Goal: Task Accomplishment & Management: Manage account settings

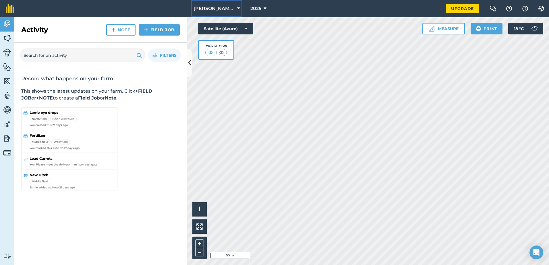
click at [238, 6] on icon at bounding box center [238, 8] width 3 height 7
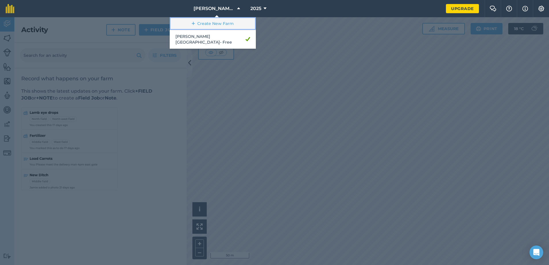
click at [226, 22] on link "Create New Farm" at bounding box center [213, 23] width 86 height 13
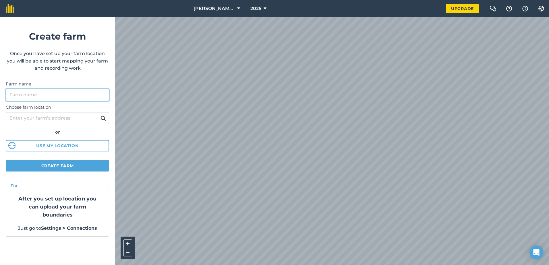
click at [32, 95] on input "Farm name" at bounding box center [57, 95] width 103 height 12
type input "Faraway Farm"
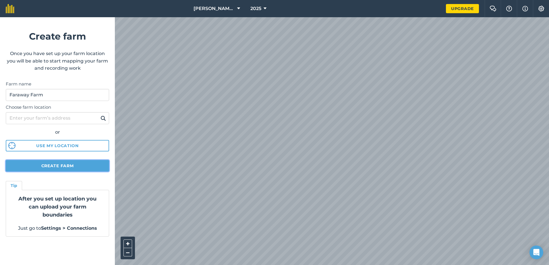
click at [57, 167] on button "Create farm" at bounding box center [57, 165] width 103 height 11
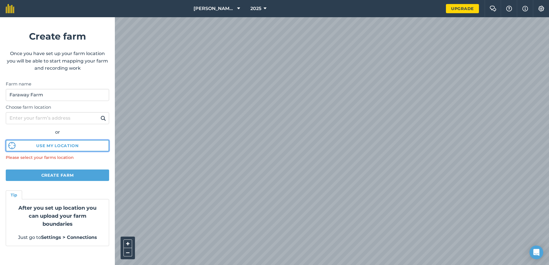
click at [15, 146] on button "Use my location" at bounding box center [57, 145] width 103 height 11
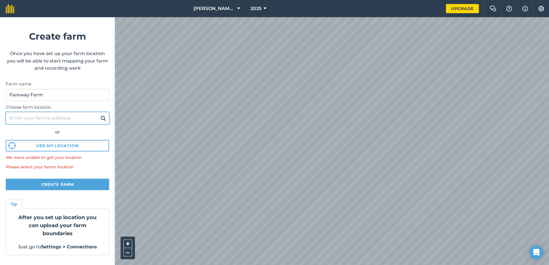
click at [25, 115] on input "Choose farm location" at bounding box center [57, 118] width 103 height 12
click at [23, 120] on input "Choose farm location" at bounding box center [57, 118] width 103 height 12
type input "gl13 9ee"
click at [102, 119] on img at bounding box center [102, 118] width 5 height 7
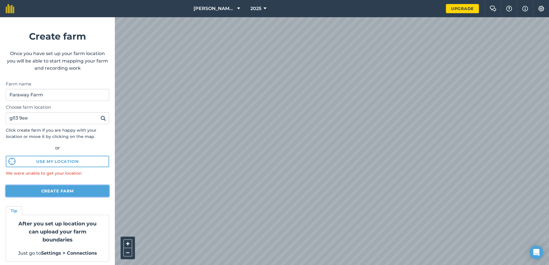
click at [46, 193] on button "Create farm" at bounding box center [57, 190] width 103 height 11
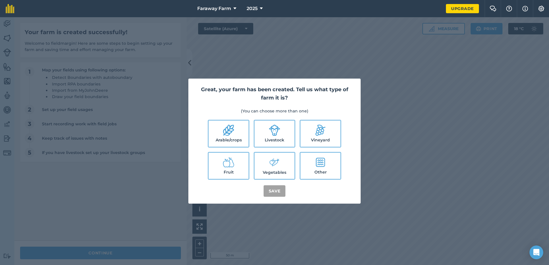
click at [270, 134] on icon at bounding box center [274, 130] width 11 height 11
checkbox input "true"
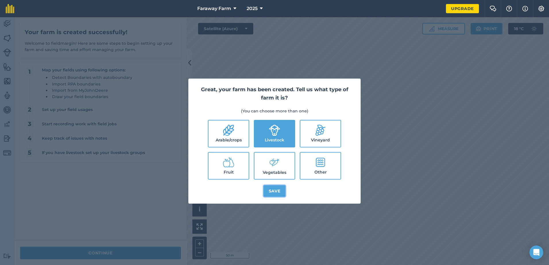
click at [276, 191] on button "Save" at bounding box center [274, 190] width 22 height 11
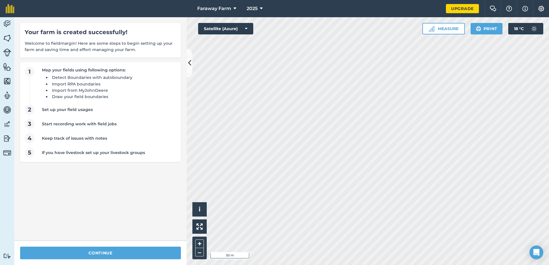
click at [166, 93] on div "Activity Fields Livestock Features Maps Team Vehicles Data Reporting Billing Tu…" at bounding box center [274, 141] width 549 height 248
click at [150, 90] on li "Import from MyJohnDeere" at bounding box center [111, 90] width 123 height 6
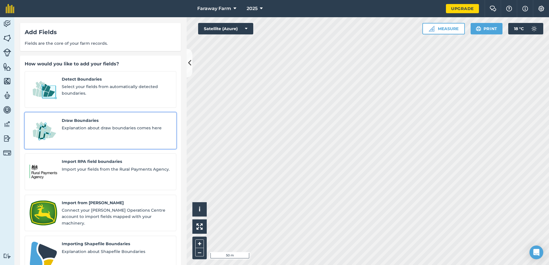
click at [84, 125] on span "Explanation about draw boundaries comes here" at bounding box center [117, 128] width 110 height 6
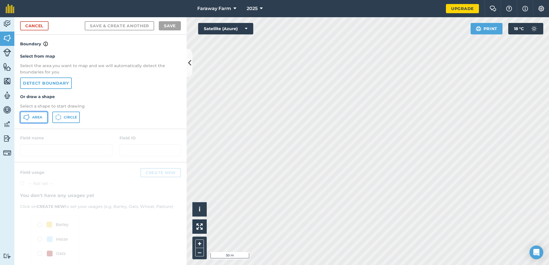
click at [32, 117] on span "Area" at bounding box center [37, 117] width 10 height 5
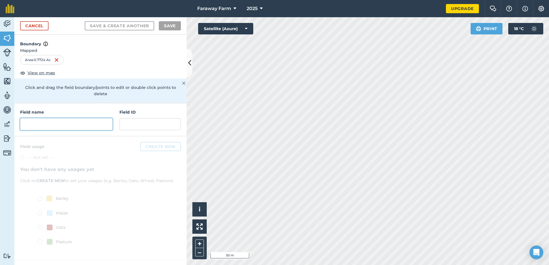
click at [42, 119] on input "text" at bounding box center [66, 124] width 92 height 12
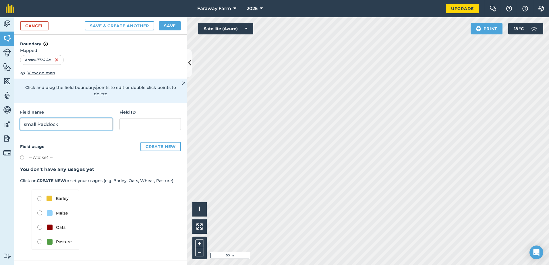
type input "small Paddock"
click at [39, 239] on img at bounding box center [55, 220] width 47 height 60
click at [39, 236] on img at bounding box center [55, 220] width 47 height 60
click at [22, 155] on label at bounding box center [24, 158] width 8 height 6
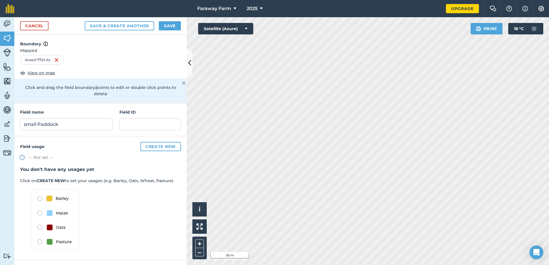
radio input "true"
click at [39, 235] on img at bounding box center [55, 220] width 47 height 60
click at [163, 142] on button "Create new" at bounding box center [160, 146] width 40 height 9
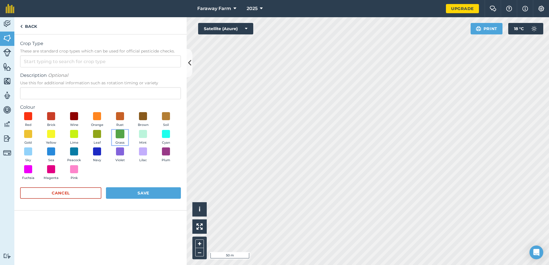
click at [121, 135] on span at bounding box center [120, 133] width 9 height 9
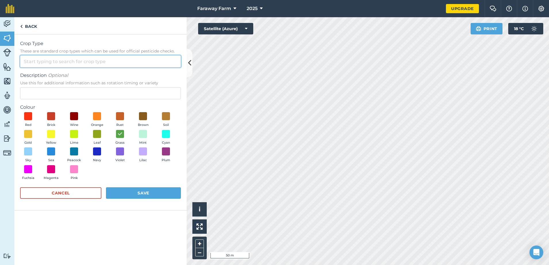
click at [39, 62] on input "Crop Type These are standard crop types which can be used for official pesticid…" at bounding box center [100, 61] width 161 height 12
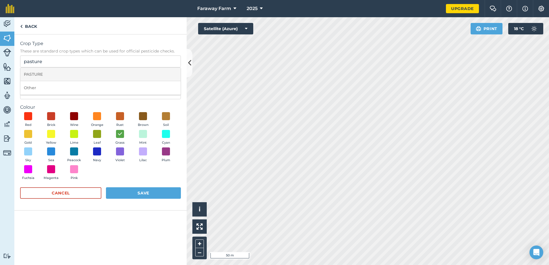
click at [35, 75] on li "PASTURE" at bounding box center [100, 74] width 160 height 13
type input "PASTURE"
click at [140, 194] on button "Save" at bounding box center [143, 192] width 75 height 11
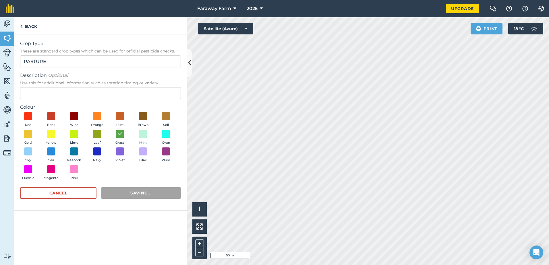
radio input "false"
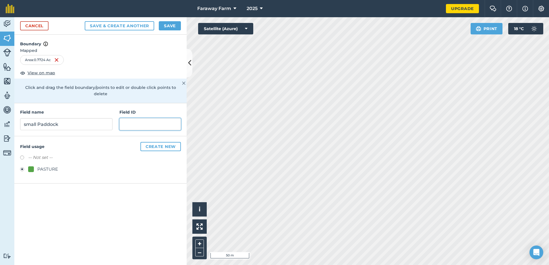
click at [140, 118] on input "text" at bounding box center [149, 124] width 61 height 12
type input "1"
click at [38, 118] on input "small Paddock" at bounding box center [66, 124] width 92 height 12
click at [25, 119] on input "small Paddock" at bounding box center [66, 124] width 92 height 12
type input "Small Paddock"
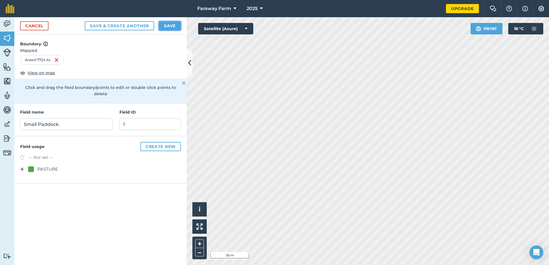
click at [176, 25] on button "Save" at bounding box center [170, 25] width 22 height 9
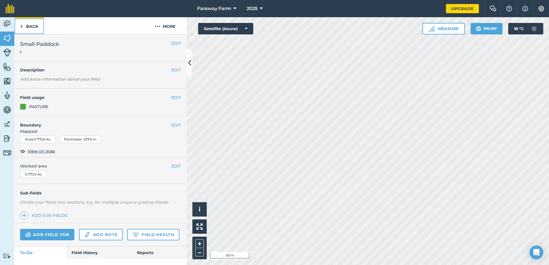
click at [26, 25] on link "Back" at bounding box center [29, 25] width 30 height 17
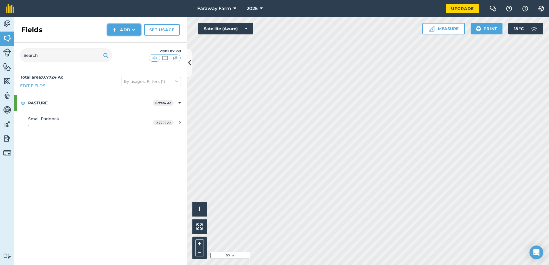
click at [120, 29] on button "Add" at bounding box center [123, 29] width 33 height 11
click at [120, 45] on link "Draw" at bounding box center [124, 42] width 32 height 13
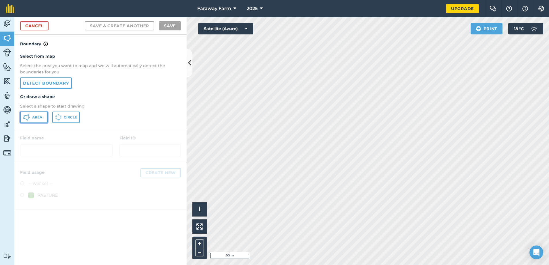
click at [28, 114] on icon at bounding box center [26, 117] width 7 height 7
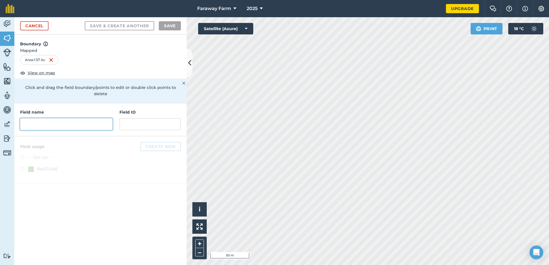
click at [51, 119] on input "text" at bounding box center [66, 124] width 92 height 12
click at [127, 118] on input "text" at bounding box center [149, 124] width 61 height 12
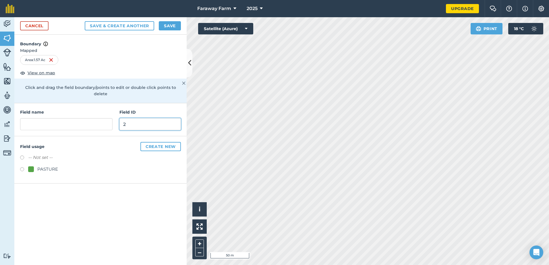
type input "2"
click at [32, 119] on input "text" at bounding box center [66, 124] width 92 height 12
click at [22, 167] on label at bounding box center [24, 170] width 8 height 6
radio input "true"
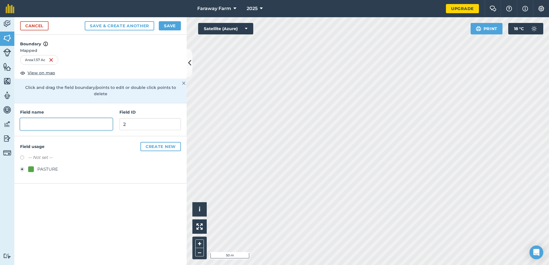
click at [39, 118] on input "text" at bounding box center [66, 124] width 92 height 12
type input "House Paddock"
click at [171, 28] on button "Save" at bounding box center [170, 25] width 22 height 9
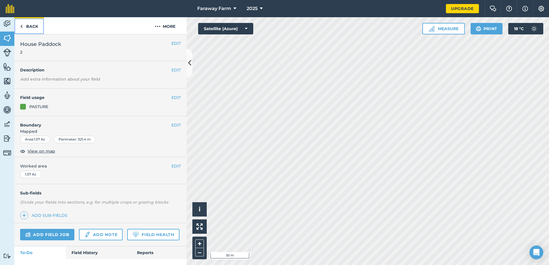
click at [30, 28] on link "Back" at bounding box center [29, 25] width 30 height 17
click at [30, 26] on link "Back" at bounding box center [29, 25] width 30 height 17
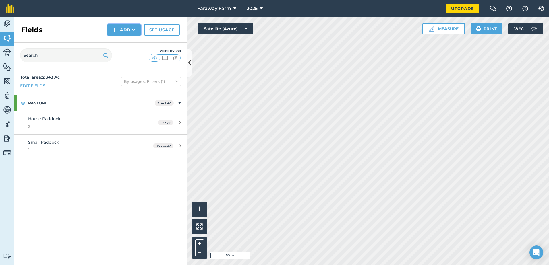
click at [122, 28] on button "Add" at bounding box center [123, 29] width 33 height 11
click at [123, 44] on link "Draw" at bounding box center [124, 42] width 32 height 13
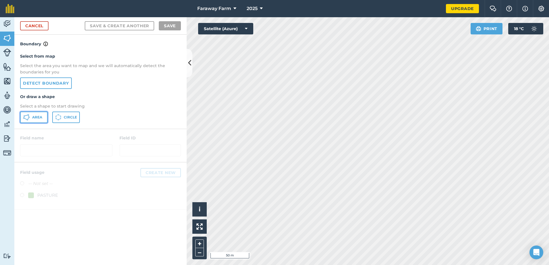
click at [28, 118] on icon at bounding box center [26, 117] width 7 height 7
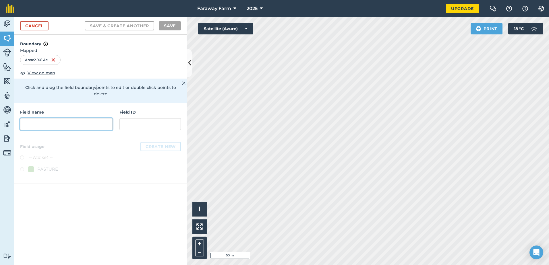
click at [49, 118] on input "text" at bounding box center [66, 124] width 92 height 12
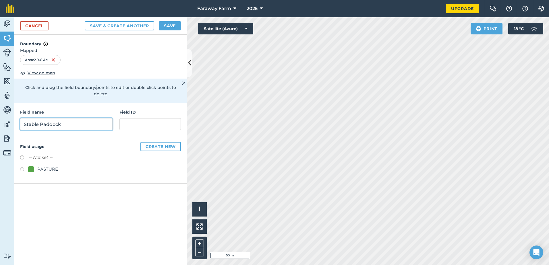
type input "Stable Paddock"
click at [140, 118] on input "text" at bounding box center [149, 124] width 61 height 12
type input "3"
click at [21, 167] on label at bounding box center [24, 170] width 8 height 6
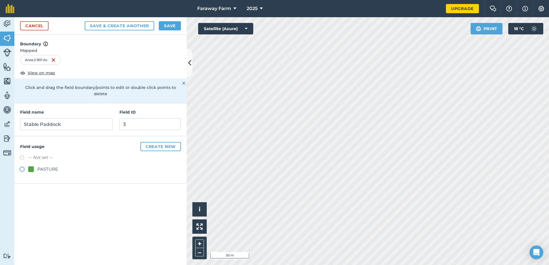
radio input "true"
click at [169, 27] on button "Save" at bounding box center [170, 25] width 22 height 9
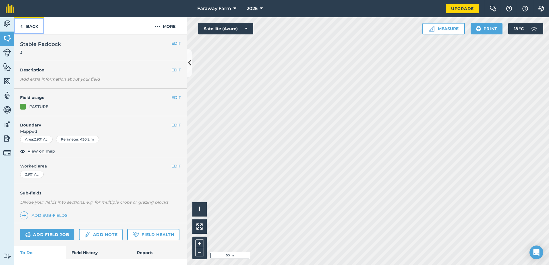
click at [32, 26] on link "Back" at bounding box center [29, 25] width 30 height 17
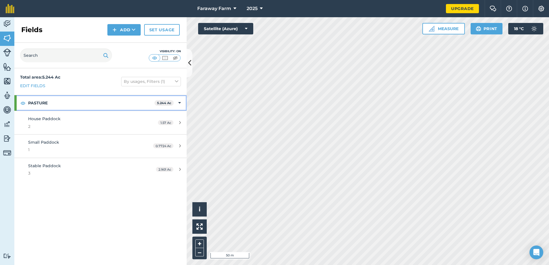
click at [180, 104] on icon at bounding box center [179, 103] width 3 height 6
click at [180, 104] on icon at bounding box center [179, 103] width 1 height 6
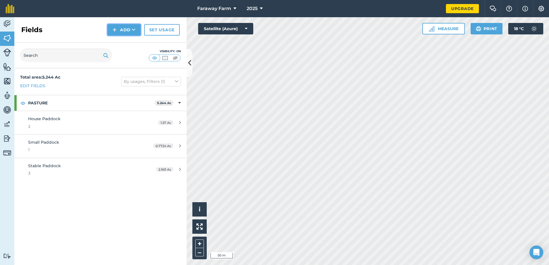
click at [122, 29] on button "Add" at bounding box center [123, 29] width 33 height 11
click at [122, 42] on link "Draw" at bounding box center [124, 42] width 32 height 13
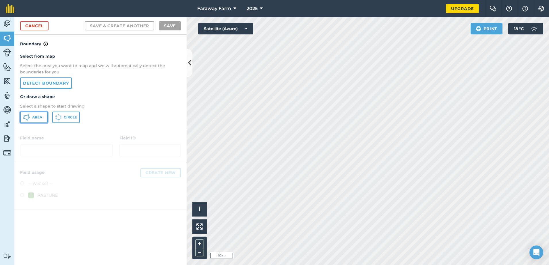
click at [30, 120] on button "Area" at bounding box center [34, 117] width 28 height 11
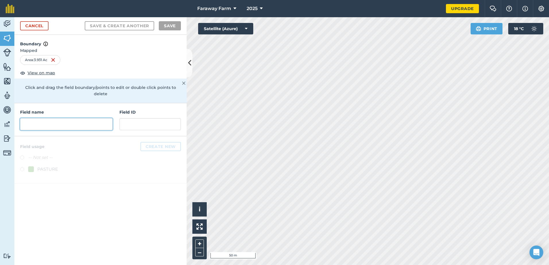
click at [50, 118] on input "text" at bounding box center [66, 124] width 92 height 12
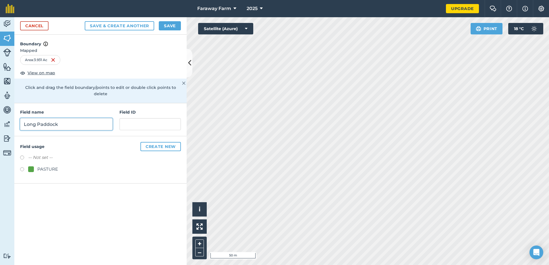
type input "Long Paddock"
click at [125, 119] on input "text" at bounding box center [149, 124] width 61 height 12
type input "4"
click at [19, 166] on div "Field usage Create new -- Not set -- PASTURE" at bounding box center [100, 159] width 172 height 47
click at [23, 167] on label at bounding box center [24, 170] width 8 height 6
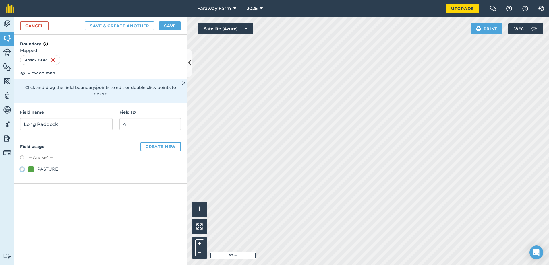
radio input "true"
click at [170, 26] on button "Save" at bounding box center [170, 25] width 22 height 9
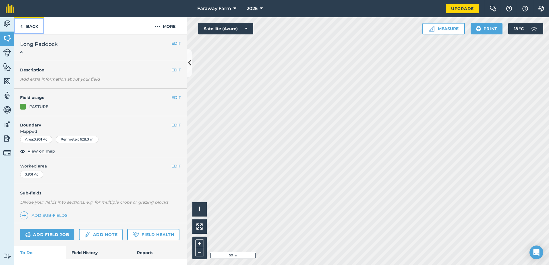
click at [32, 26] on link "Back" at bounding box center [29, 25] width 30 height 17
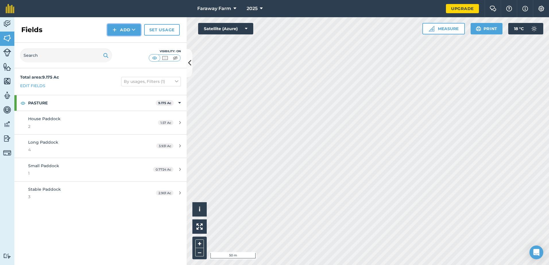
click at [117, 29] on button "Add" at bounding box center [123, 29] width 33 height 11
click at [123, 42] on link "Draw" at bounding box center [124, 42] width 32 height 13
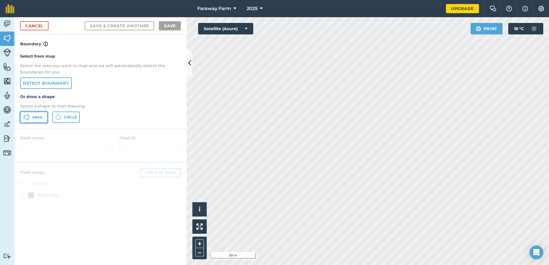
click at [38, 117] on span "Area" at bounding box center [37, 117] width 10 height 5
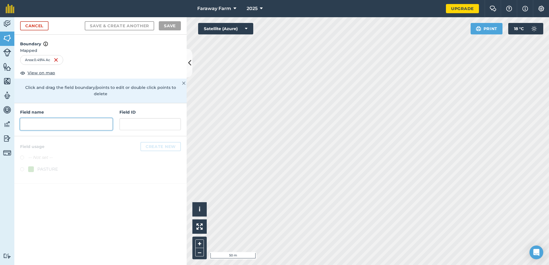
click at [38, 118] on input "text" at bounding box center [66, 124] width 92 height 12
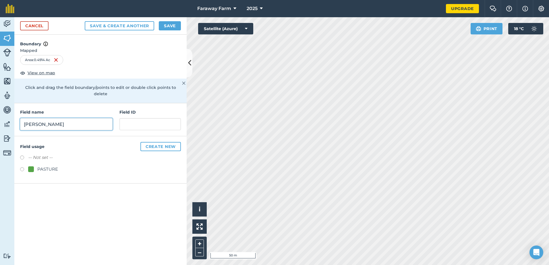
type input "[PERSON_NAME]"
click at [128, 121] on input "text" at bounding box center [149, 124] width 61 height 12
type input "5"
click at [168, 142] on button "Create new" at bounding box center [160, 146] width 40 height 9
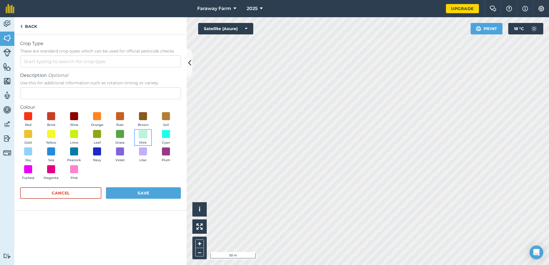
click at [142, 136] on span at bounding box center [143, 133] width 9 height 9
click at [29, 63] on input "Crop Type These are standard crop types which can be used for official pesticid…" at bounding box center [100, 61] width 161 height 12
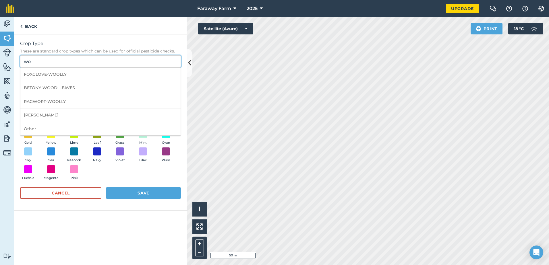
type input "w"
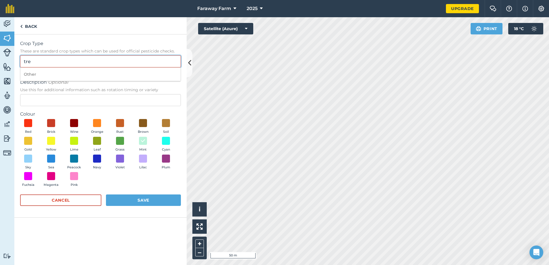
type input "tree"
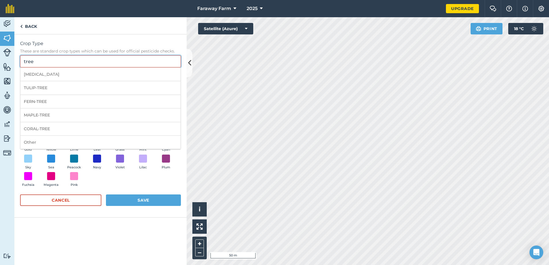
drag, startPoint x: 28, startPoint y: 63, endPoint x: 17, endPoint y: 66, distance: 11.3
click at [17, 66] on div "Crop Type These are standard crop types which can be used for official pesticid…" at bounding box center [100, 125] width 172 height 183
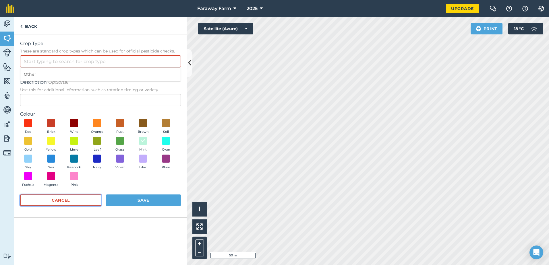
click at [58, 202] on button "Cancel" at bounding box center [60, 200] width 81 height 11
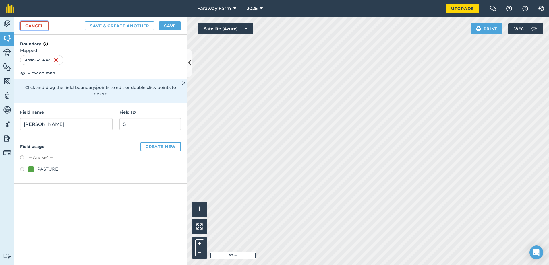
click at [28, 26] on link "Cancel" at bounding box center [34, 25] width 28 height 9
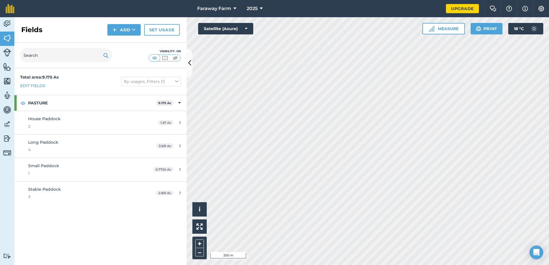
click at [268, 265] on html "Faraway Farm 2025 Upgrade Farm Chat Help Info Settings Map printing is not avai…" at bounding box center [274, 132] width 549 height 265
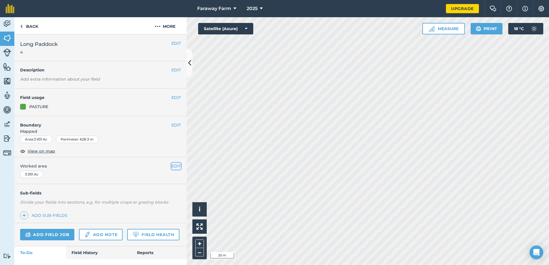
click at [173, 165] on button "EDIT" at bounding box center [175, 166] width 9 height 6
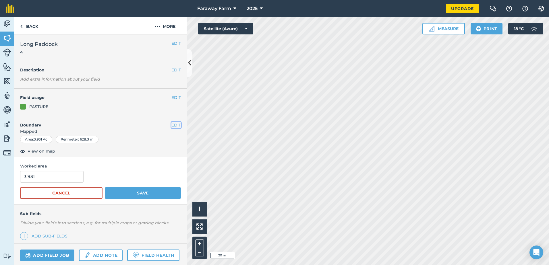
click at [171, 125] on button "EDIT" at bounding box center [175, 125] width 9 height 6
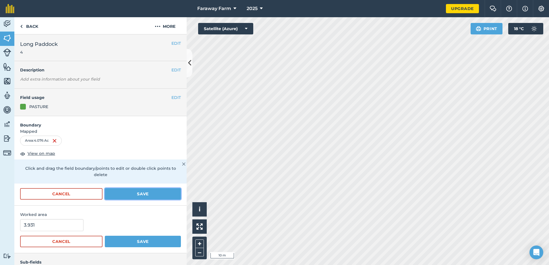
click at [135, 193] on button "Save" at bounding box center [143, 193] width 76 height 11
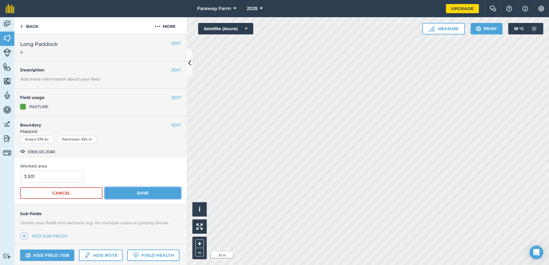
click at [139, 193] on button "Save" at bounding box center [143, 192] width 76 height 11
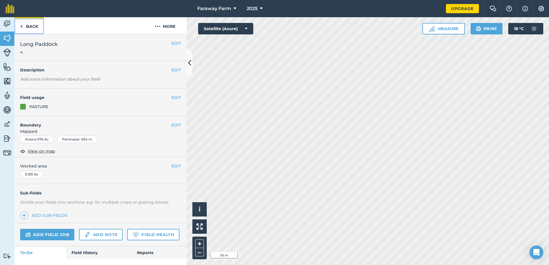
click at [31, 26] on link "Back" at bounding box center [29, 25] width 30 height 17
click at [171, 126] on button "EDIT" at bounding box center [175, 125] width 9 height 6
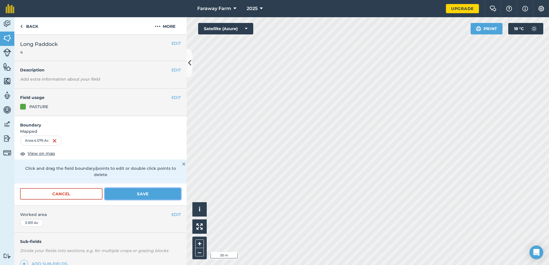
click at [143, 195] on button "Save" at bounding box center [143, 193] width 76 height 11
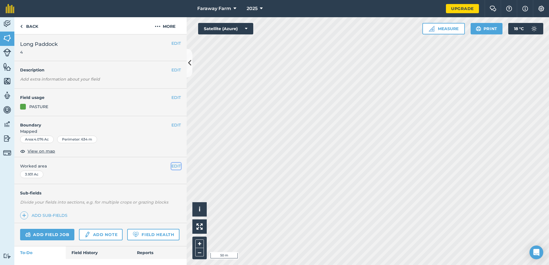
click at [174, 166] on button "EDIT" at bounding box center [175, 166] width 9 height 6
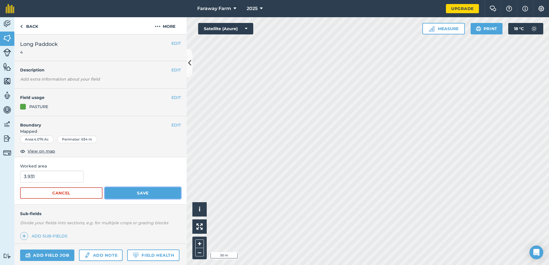
click at [133, 196] on button "Save" at bounding box center [143, 192] width 76 height 11
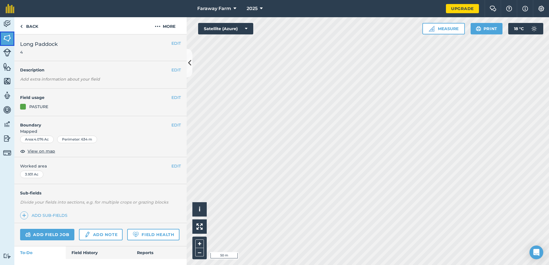
click at [7, 41] on img at bounding box center [7, 38] width 8 height 9
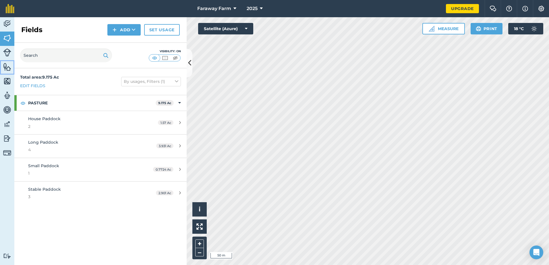
click at [5, 67] on img at bounding box center [7, 67] width 8 height 9
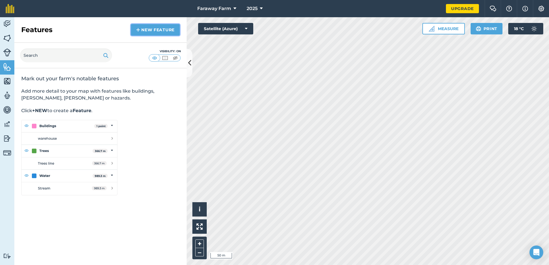
click at [154, 30] on link "New feature" at bounding box center [155, 29] width 49 height 11
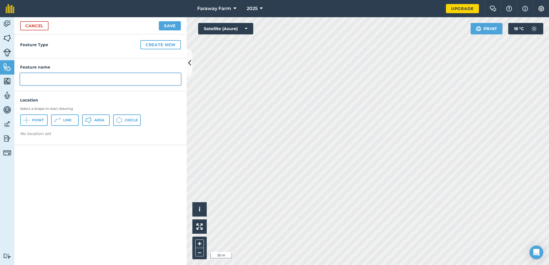
click at [34, 80] on input "text" at bounding box center [100, 79] width 161 height 12
type input "[PERSON_NAME]"
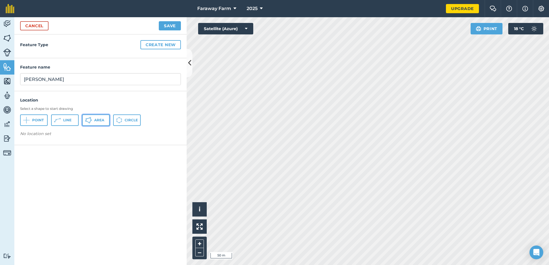
click at [92, 122] on icon at bounding box center [88, 120] width 7 height 7
click at [170, 27] on button "Save" at bounding box center [170, 25] width 22 height 9
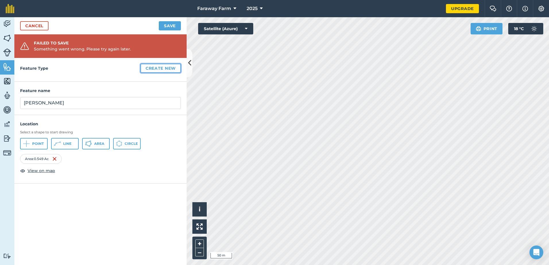
click at [160, 68] on button "Create new" at bounding box center [160, 68] width 40 height 9
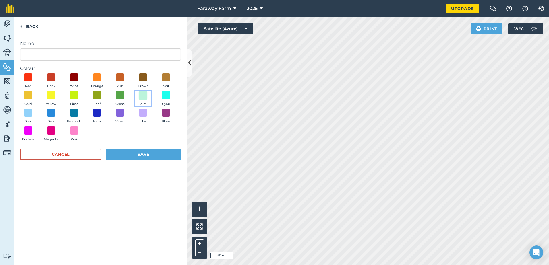
click at [143, 98] on span at bounding box center [143, 95] width 9 height 9
click at [132, 155] on button "Save" at bounding box center [143, 154] width 75 height 11
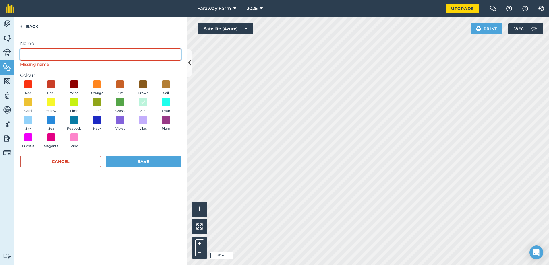
click at [43, 57] on input "Name" at bounding box center [100, 54] width 161 height 12
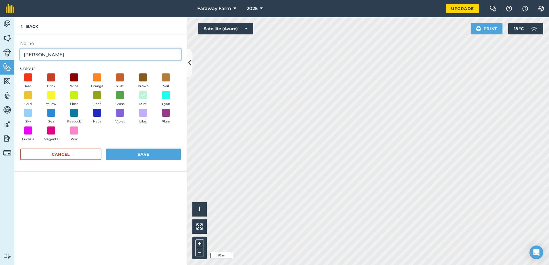
type input "[PERSON_NAME]"
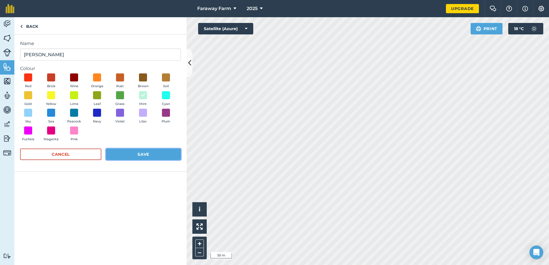
click at [141, 153] on button "Save" at bounding box center [143, 154] width 75 height 11
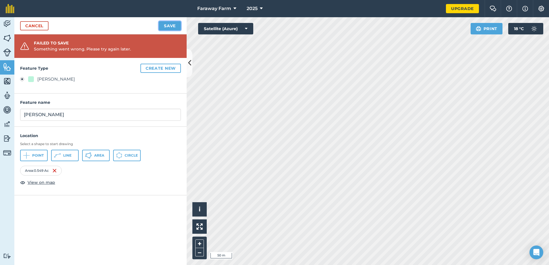
click at [171, 23] on button "Save" at bounding box center [170, 25] width 22 height 9
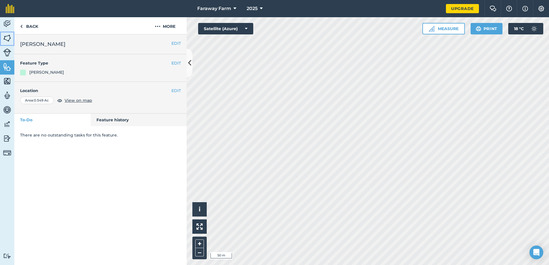
click at [7, 40] on img at bounding box center [7, 38] width 8 height 9
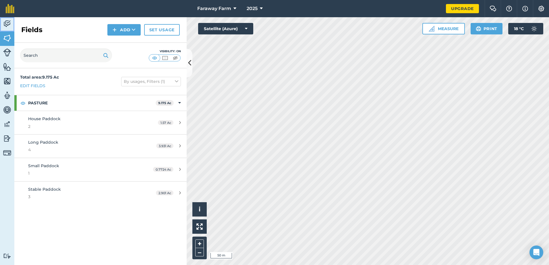
click at [8, 24] on img at bounding box center [7, 24] width 8 height 9
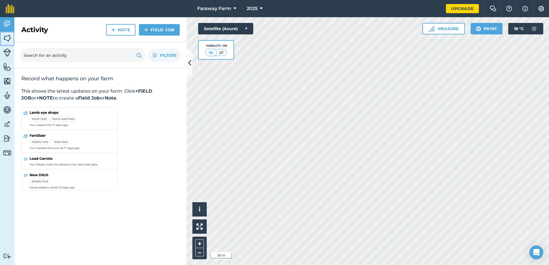
click at [8, 41] on img at bounding box center [7, 38] width 8 height 9
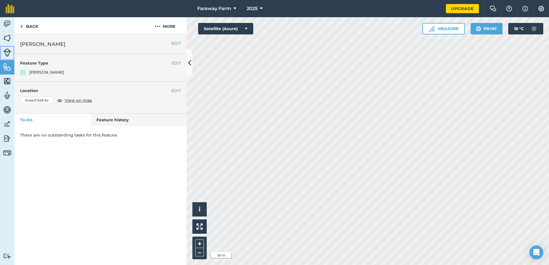
click at [6, 54] on img at bounding box center [7, 52] width 8 height 8
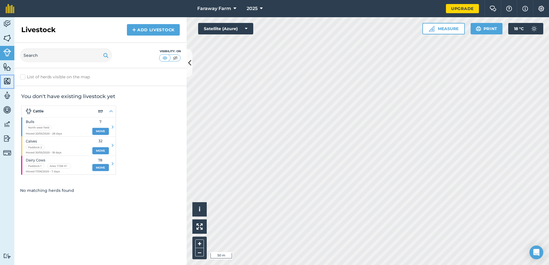
click at [7, 81] on img at bounding box center [7, 81] width 8 height 9
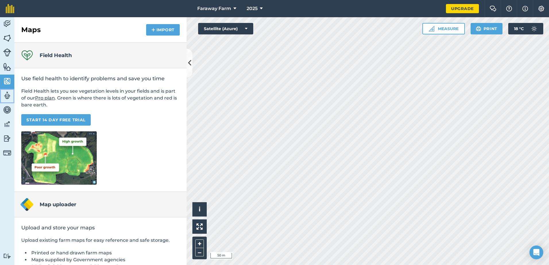
click at [9, 100] on link "Team" at bounding box center [7, 96] width 14 height 14
select select "MEMBER"
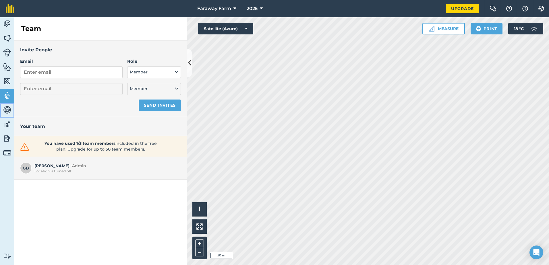
click at [7, 113] on img at bounding box center [7, 110] width 8 height 9
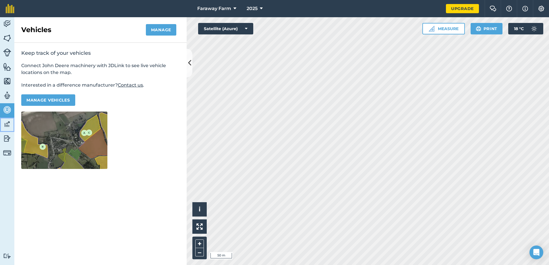
click at [7, 122] on img at bounding box center [7, 124] width 8 height 9
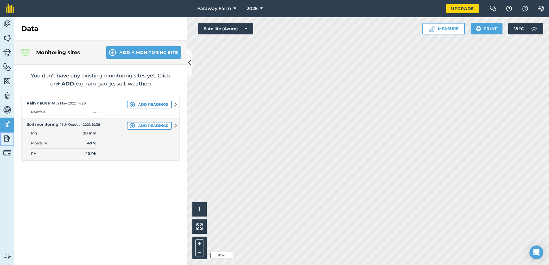
click at [9, 136] on img at bounding box center [7, 138] width 8 height 9
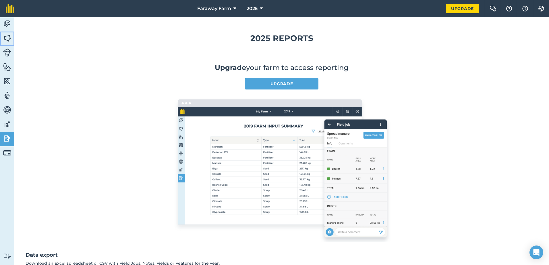
click at [7, 41] on img at bounding box center [7, 38] width 8 height 9
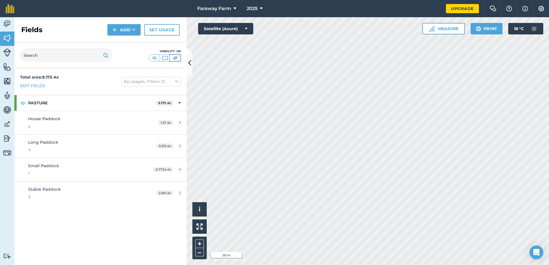
click at [177, 57] on img at bounding box center [175, 58] width 7 height 6
click at [167, 58] on img at bounding box center [164, 58] width 7 height 6
click at [153, 59] on img at bounding box center [154, 58] width 7 height 6
click at [8, 68] on img at bounding box center [7, 67] width 8 height 9
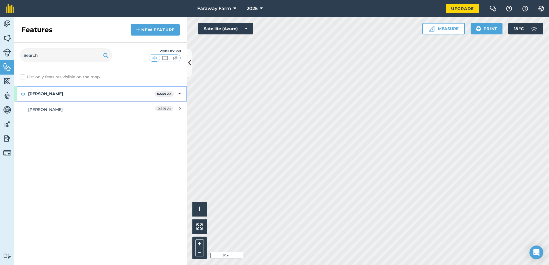
click at [181, 91] on div "[PERSON_NAME] 0.549 Ac" at bounding box center [100, 93] width 172 height 15
click at [180, 94] on icon at bounding box center [179, 94] width 1 height 6
click at [61, 92] on strong "[PERSON_NAME]" at bounding box center [91, 93] width 126 height 15
click at [66, 94] on strong "[PERSON_NAME]" at bounding box center [91, 93] width 127 height 15
click at [66, 94] on strong "[PERSON_NAME]" at bounding box center [91, 93] width 126 height 15
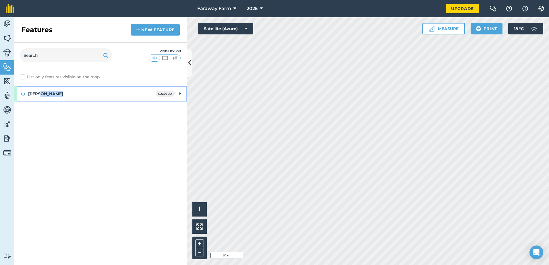
click at [66, 94] on strong "[PERSON_NAME]" at bounding box center [91, 93] width 127 height 15
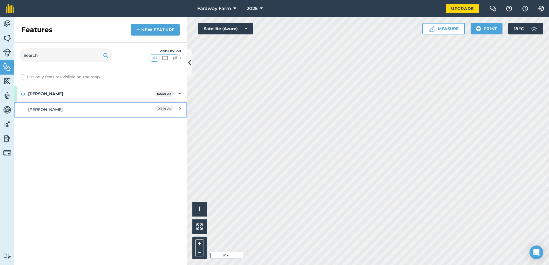
click at [84, 107] on div "[PERSON_NAME]" at bounding box center [79, 109] width 102 height 6
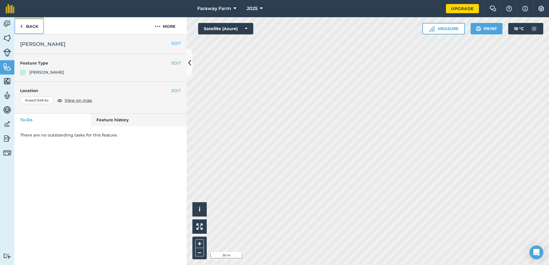
click at [26, 26] on link "Back" at bounding box center [29, 25] width 30 height 17
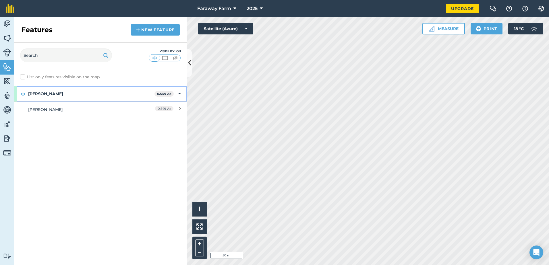
click at [59, 94] on strong "[PERSON_NAME]" at bounding box center [91, 93] width 126 height 15
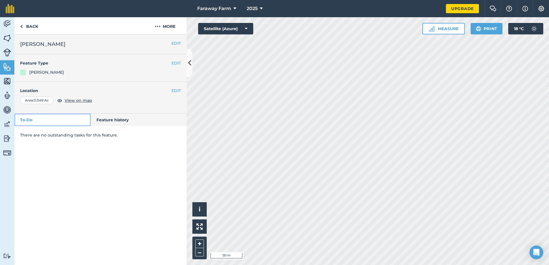
click at [39, 120] on link "To-Do" at bounding box center [52, 120] width 76 height 13
click at [113, 120] on link "Feature history" at bounding box center [139, 120] width 96 height 13
click at [67, 116] on link "To-Do" at bounding box center [52, 120] width 76 height 13
click at [177, 90] on button "EDIT" at bounding box center [175, 91] width 9 height 6
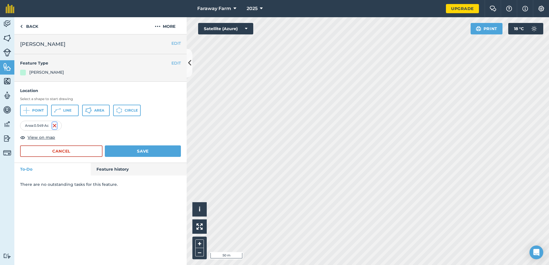
click at [56, 125] on img at bounding box center [54, 125] width 5 height 7
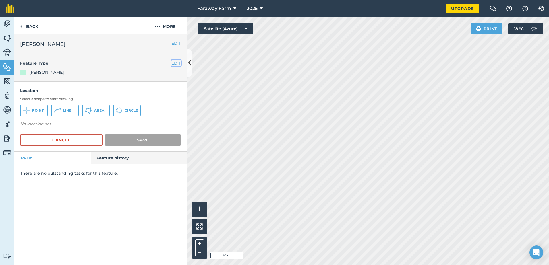
click at [177, 62] on button "EDIT" at bounding box center [175, 63] width 9 height 6
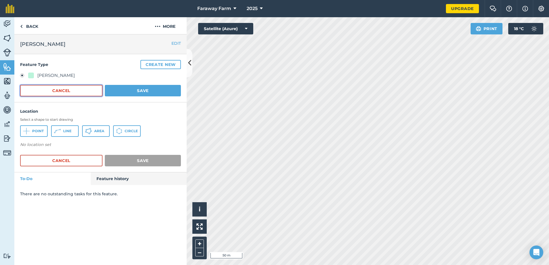
click at [57, 90] on button "Cancel" at bounding box center [61, 90] width 82 height 11
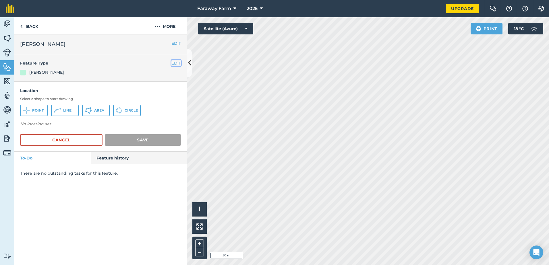
click at [177, 65] on button "EDIT" at bounding box center [175, 63] width 9 height 6
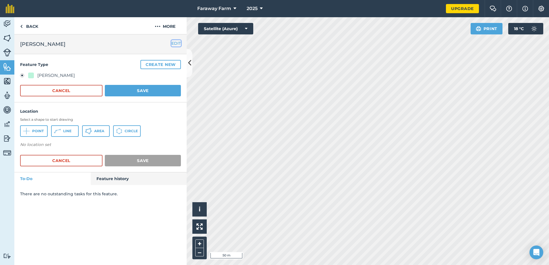
click at [173, 44] on button "EDIT" at bounding box center [175, 43] width 9 height 6
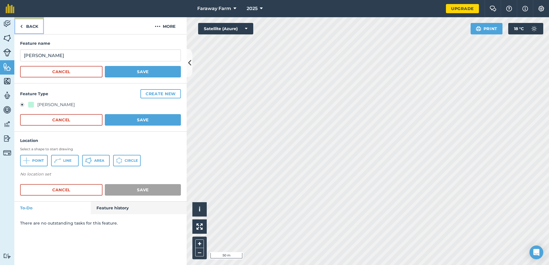
click at [33, 26] on link "Back" at bounding box center [29, 25] width 30 height 17
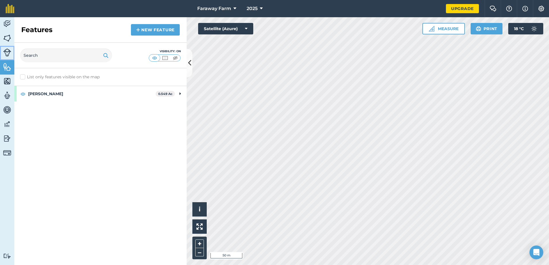
click at [5, 53] on img at bounding box center [7, 52] width 8 height 8
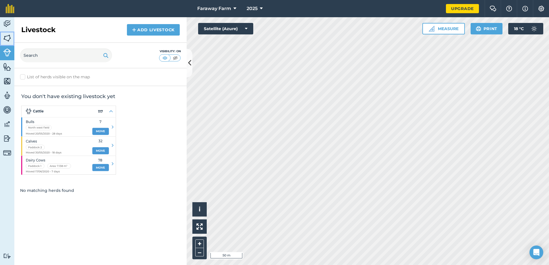
click at [9, 36] on img at bounding box center [7, 38] width 8 height 9
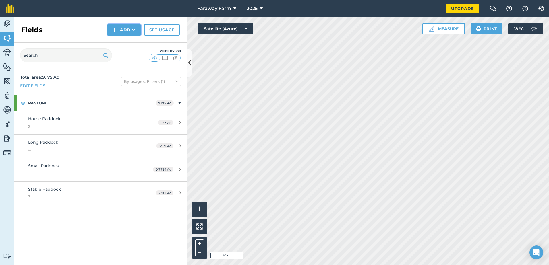
click at [123, 28] on button "Add" at bounding box center [123, 29] width 33 height 11
click at [125, 44] on link "Draw" at bounding box center [124, 42] width 32 height 13
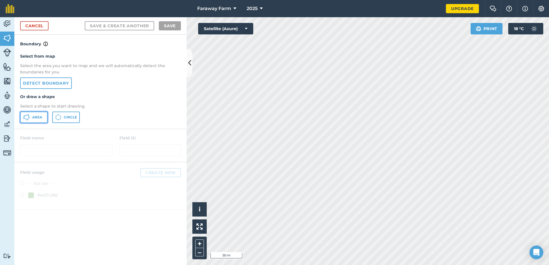
click at [32, 118] on span "Area" at bounding box center [37, 117] width 10 height 5
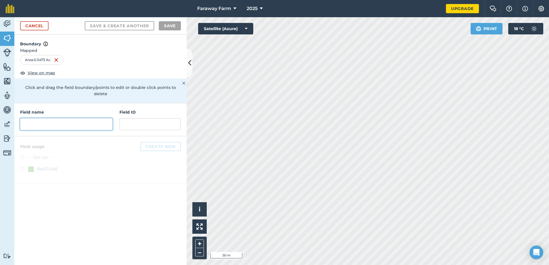
click at [38, 122] on input "text" at bounding box center [66, 124] width 92 height 12
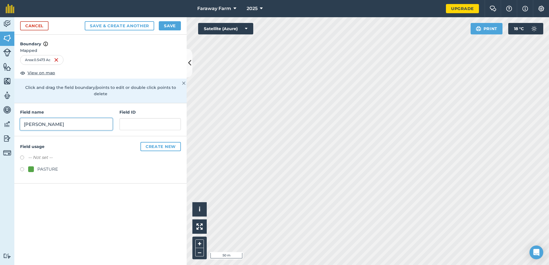
type input "[PERSON_NAME]"
click at [139, 119] on input "text" at bounding box center [149, 124] width 61 height 12
type input "5"
click at [164, 142] on button "Create new" at bounding box center [160, 146] width 40 height 9
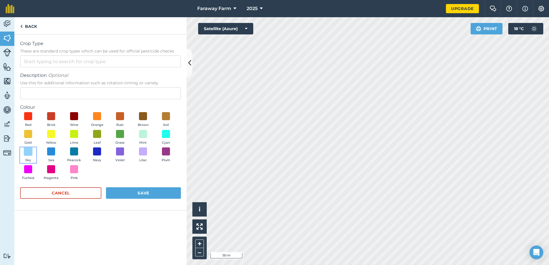
click at [27, 153] on span at bounding box center [28, 151] width 9 height 9
click at [37, 59] on input "Crop Type These are standard crop types which can be used for official pesticid…" at bounding box center [100, 61] width 161 height 12
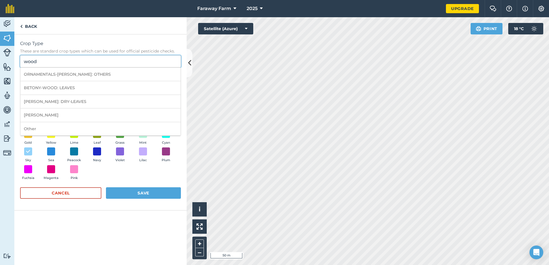
drag, startPoint x: 38, startPoint y: 60, endPoint x: 3, endPoint y: 71, distance: 36.4
click at [3, 71] on div "Activity Fields Livestock Features Maps Team Vehicles Data Reporting Billing Tu…" at bounding box center [274, 141] width 549 height 248
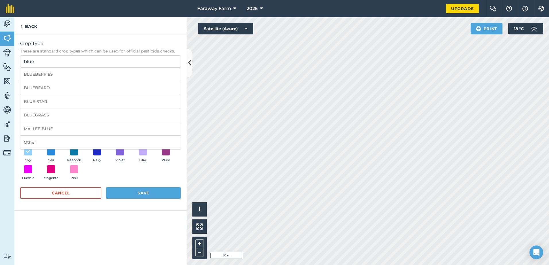
click at [40, 144] on li "Other" at bounding box center [100, 142] width 160 height 13
type input "Other"
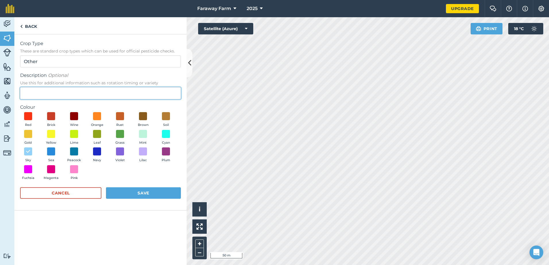
click at [47, 90] on input "Description Optional Use this for additional information such as rotation timin…" at bounding box center [100, 93] width 161 height 12
type input "[PERSON_NAME]"
click at [137, 194] on button "Save" at bounding box center [143, 192] width 75 height 11
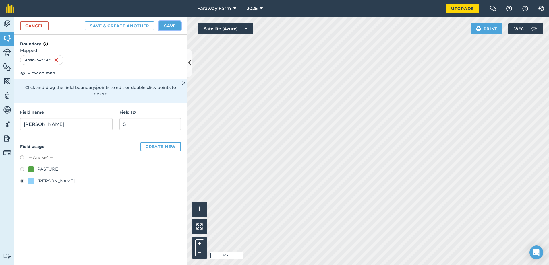
click at [170, 25] on button "Save" at bounding box center [170, 25] width 22 height 9
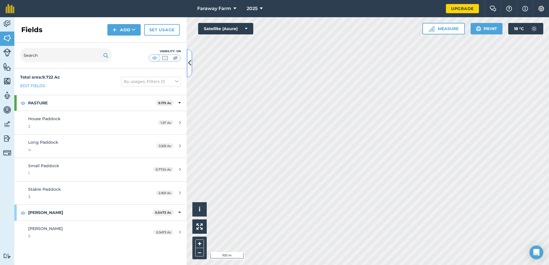
click at [188, 62] on icon at bounding box center [189, 63] width 3 height 10
